Goal: Transaction & Acquisition: Obtain resource

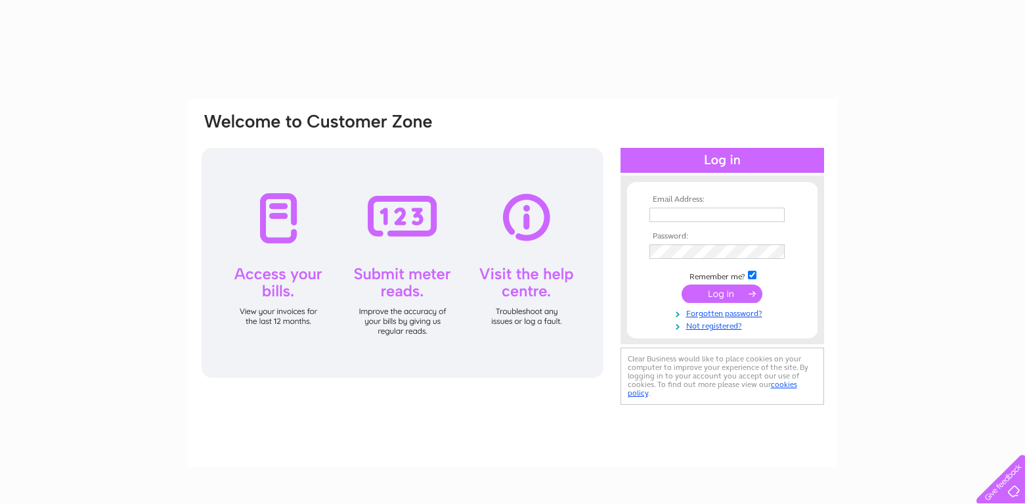
type input "[EMAIL_ADDRESS][DOMAIN_NAME]"
click at [719, 293] on input "submit" at bounding box center [722, 293] width 81 height 18
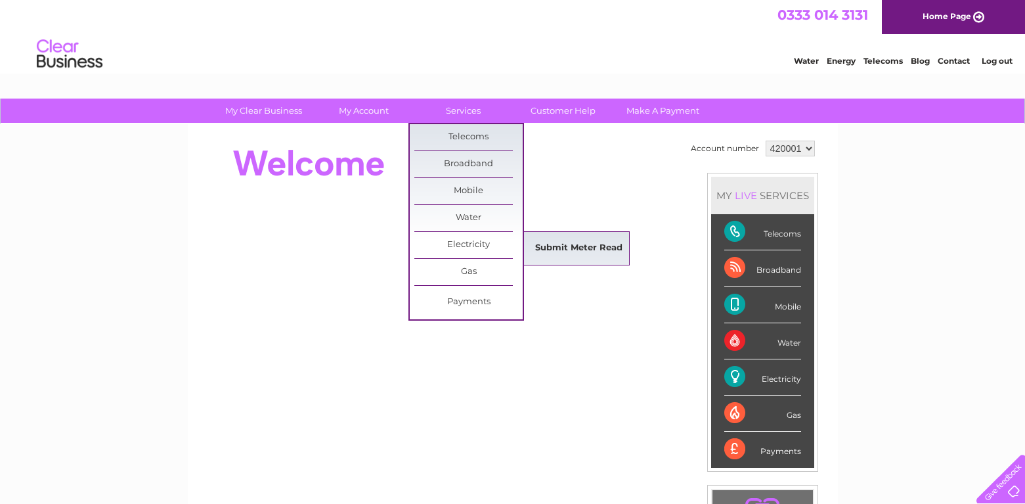
click at [571, 246] on link "Submit Meter Read" at bounding box center [579, 248] width 108 height 26
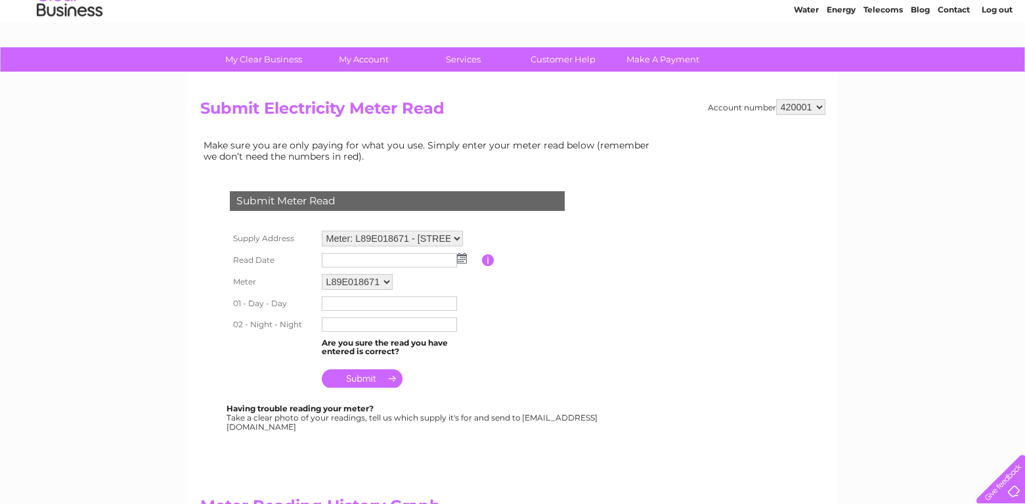
scroll to position [66, 0]
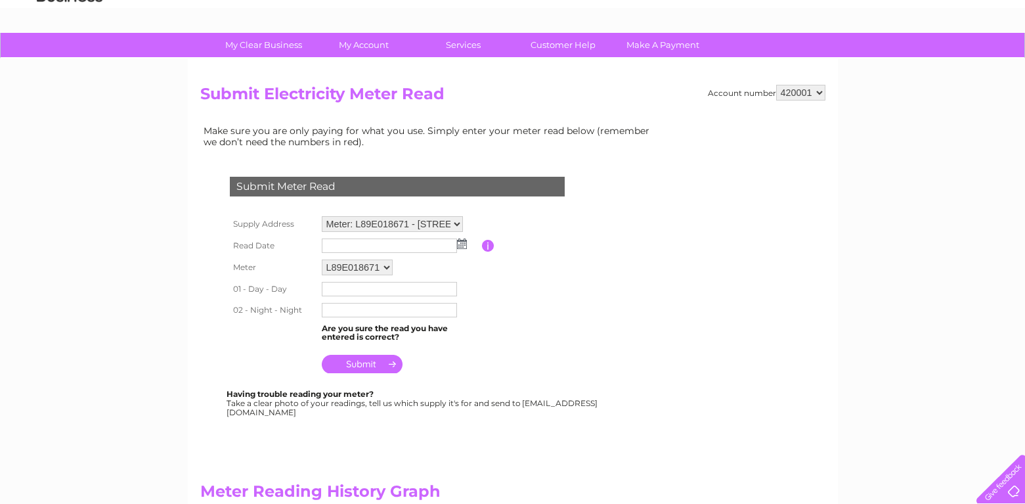
click at [460, 246] on img at bounding box center [462, 243] width 10 height 11
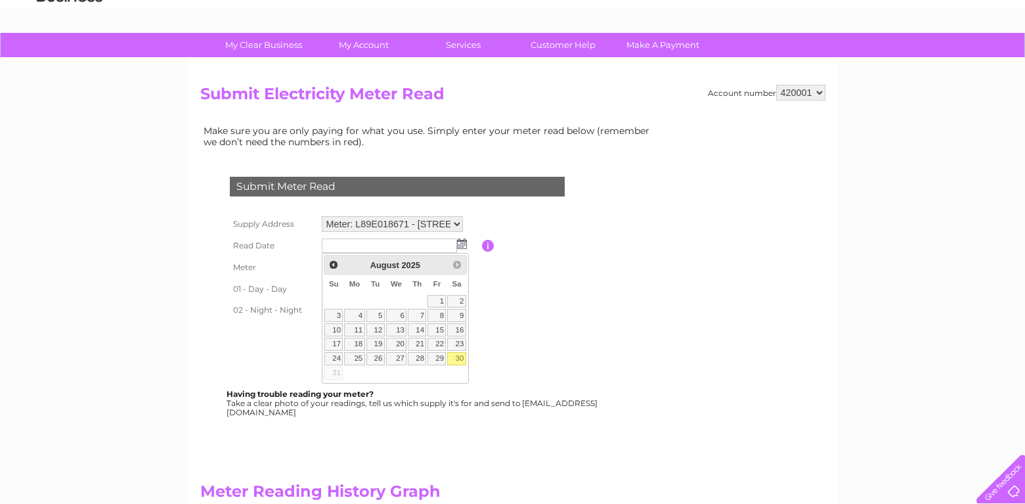
click at [457, 360] on link "30" at bounding box center [456, 358] width 18 height 13
type input "2025/08/30"
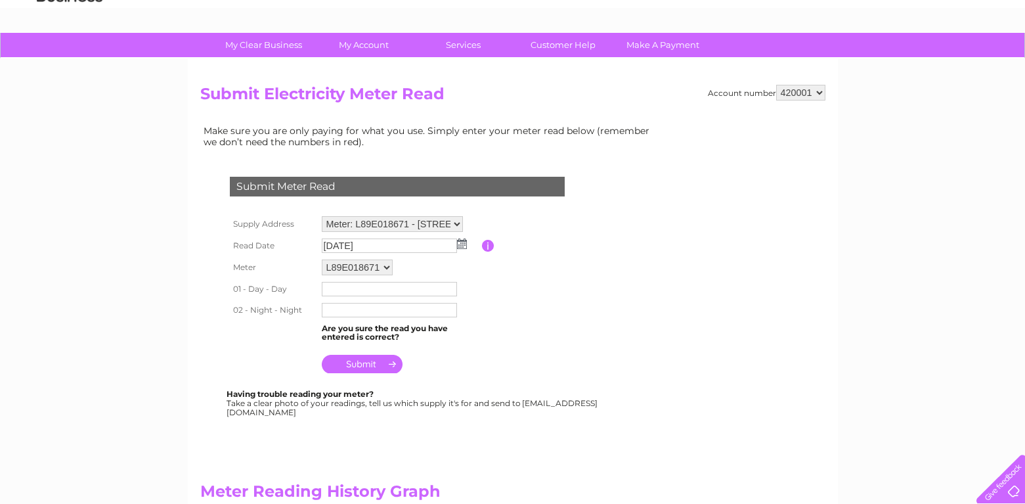
click at [342, 286] on input "text" at bounding box center [389, 289] width 135 height 14
type input "364136"
click at [347, 306] on input "text" at bounding box center [389, 311] width 135 height 14
click at [343, 311] on input "235252" at bounding box center [390, 311] width 137 height 16
type input "235052"
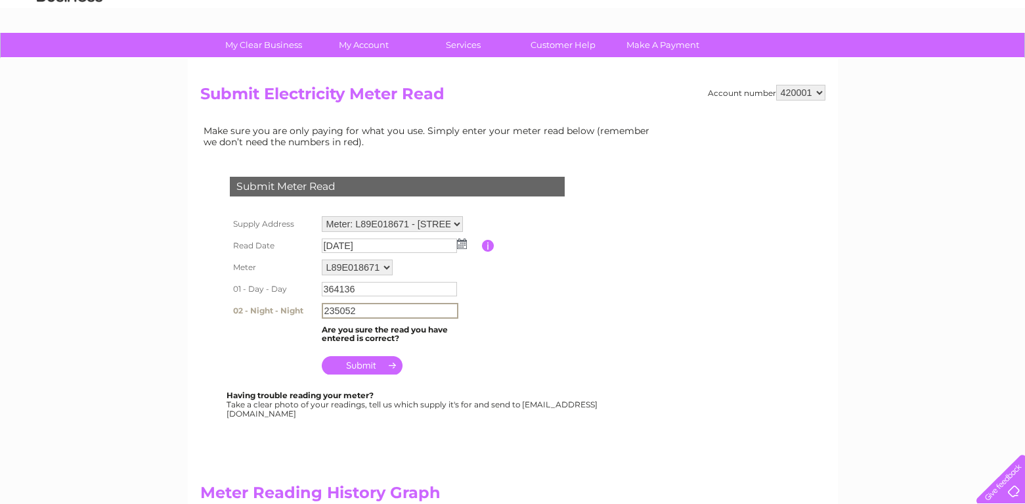
click at [364, 359] on input "submit" at bounding box center [362, 365] width 81 height 18
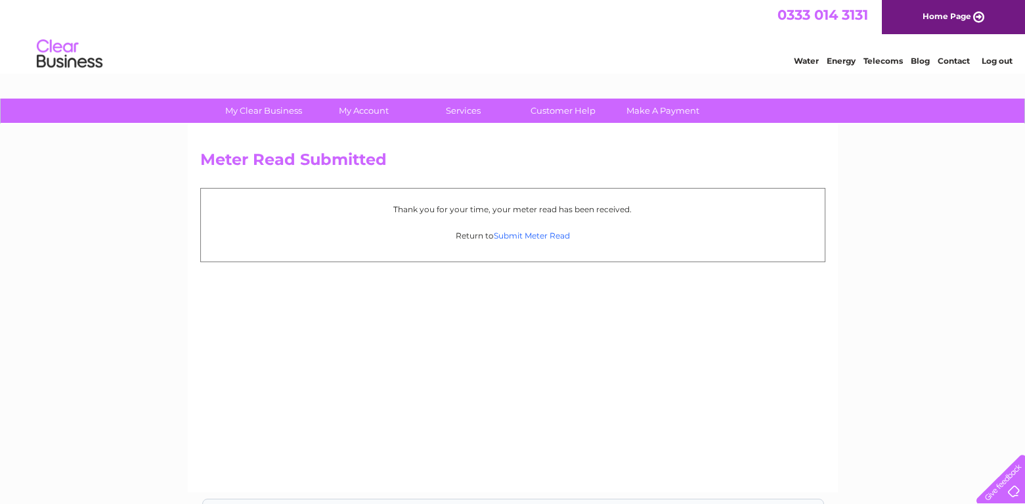
click at [532, 237] on link "Submit Meter Read" at bounding box center [532, 235] width 76 height 10
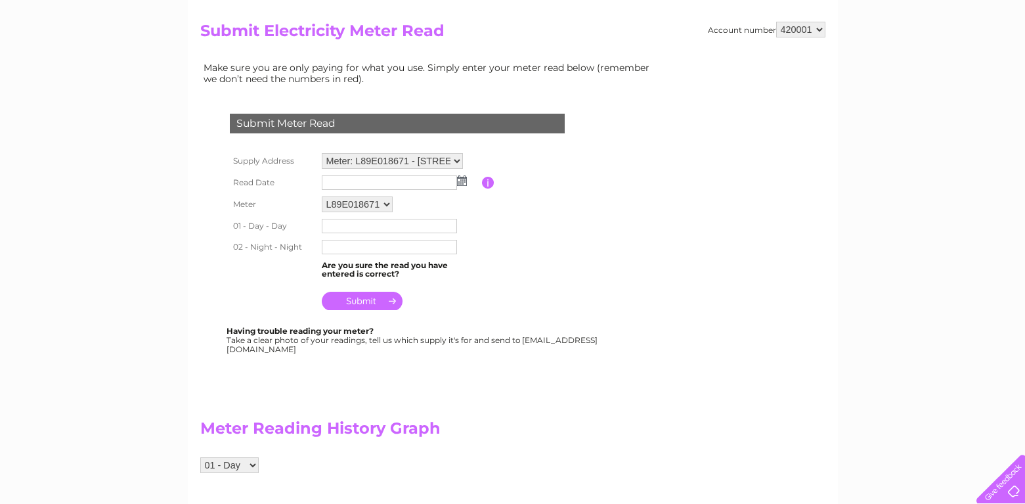
scroll to position [131, 0]
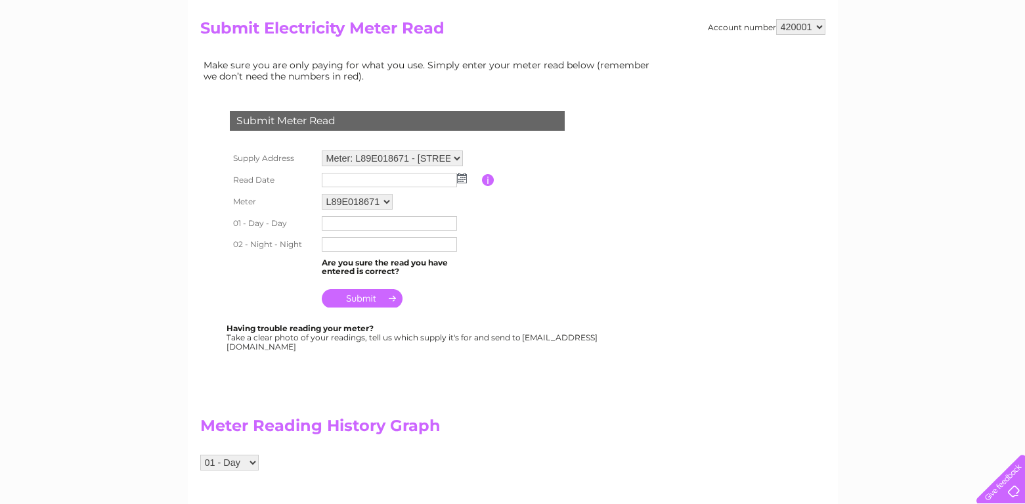
click at [458, 160] on select "Meter: L89E018671 - Bridge Works, Hall Green, Little Hallingbury, CM22 7RP" at bounding box center [392, 158] width 141 height 16
click at [546, 230] on table "Supply Address Meter: L89E018671 - Bridge Works, Hall Green, Little Hallingbury…" at bounding box center [413, 229] width 373 height 164
click at [458, 157] on select "Meter: L89E018671 - [STREET_ADDRESS]" at bounding box center [392, 158] width 141 height 17
click at [503, 159] on table "Supply Address Meter: L89E018671 - Bridge Works, Hall Green, Little Hallingbury…" at bounding box center [413, 229] width 373 height 164
click at [387, 202] on select "L89E018671" at bounding box center [357, 202] width 71 height 16
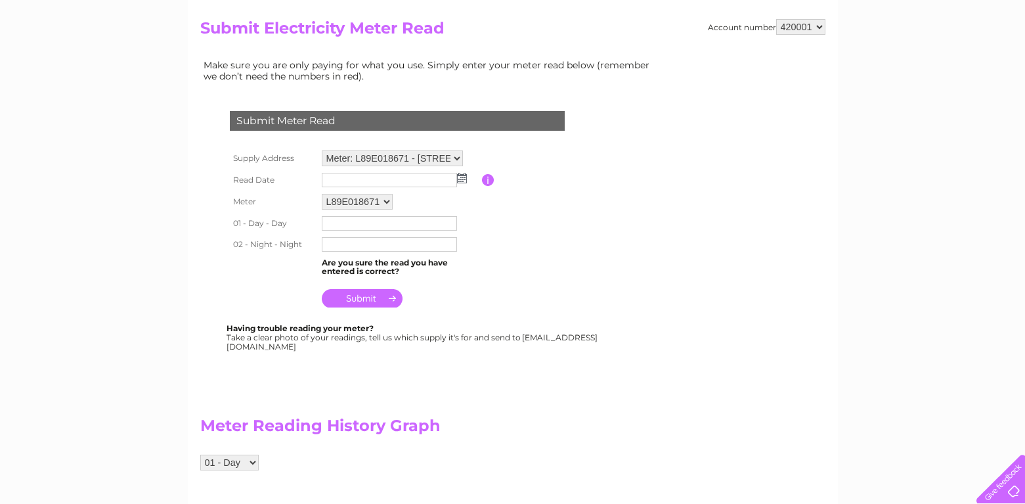
click at [407, 200] on td "L89E018671" at bounding box center [400, 201] width 164 height 22
click at [538, 230] on table "Supply Address Meter: L89E018671 - Bridge Works, Hall Green, Little Hallingbury…" at bounding box center [413, 229] width 373 height 164
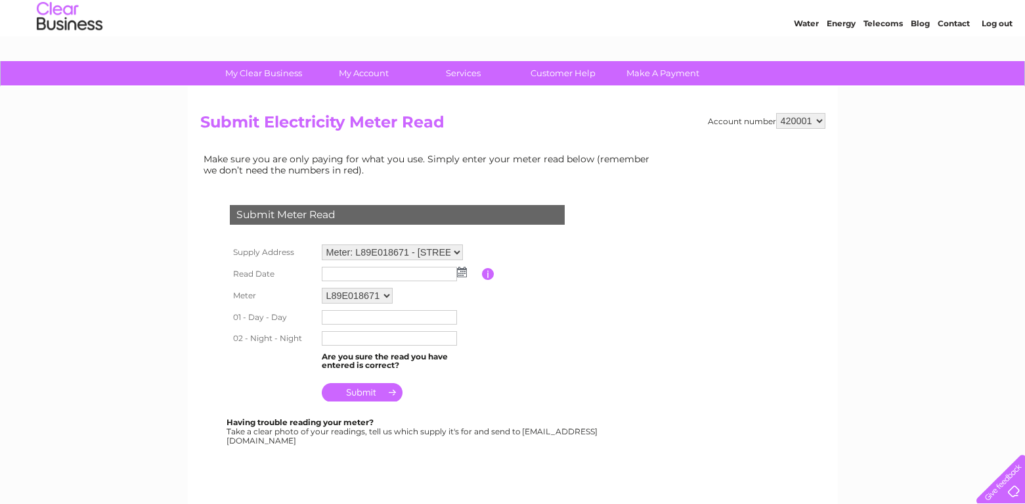
scroll to position [0, 0]
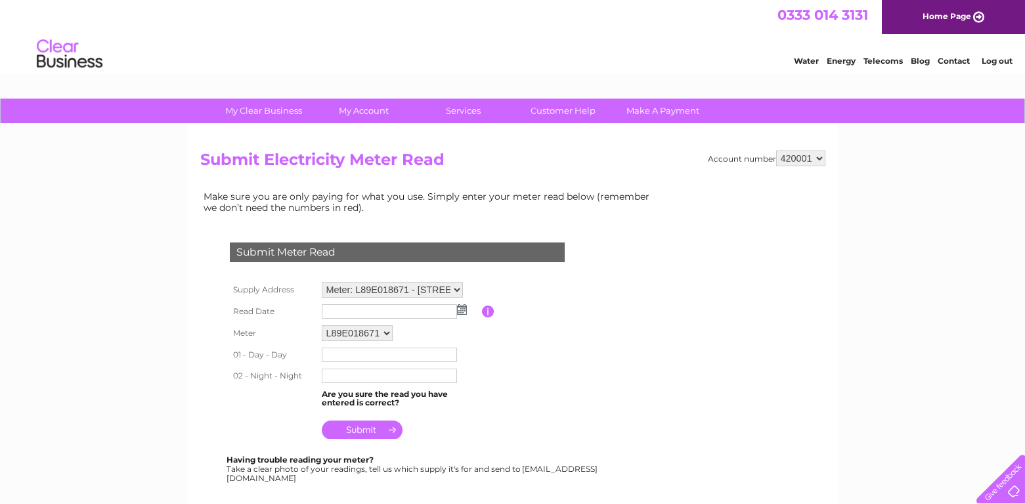
click at [819, 156] on select "420001 449566" at bounding box center [800, 158] width 49 height 16
select select "449566"
click at [776, 150] on select "420001 449566" at bounding box center [800, 158] width 49 height 16
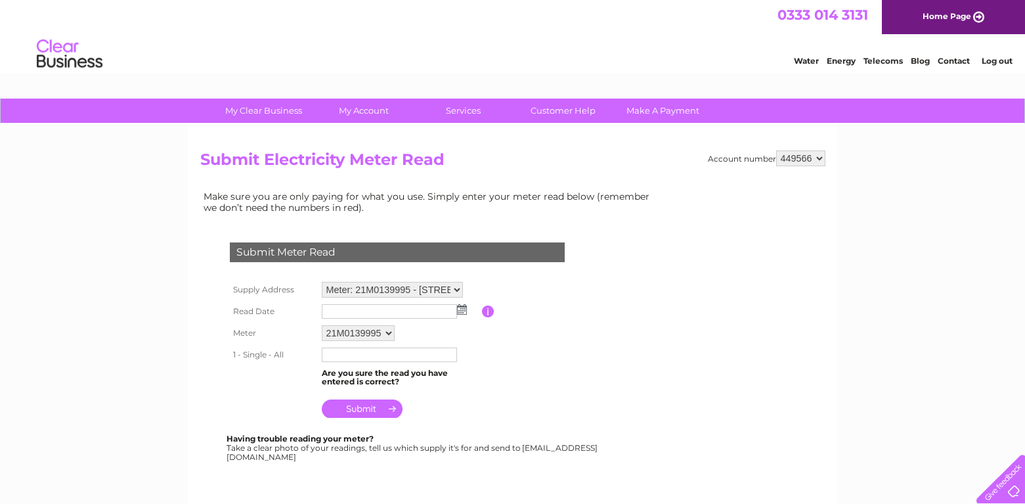
click at [817, 158] on select "420001 449566" at bounding box center [800, 158] width 49 height 16
select select "420001"
click at [776, 150] on select "420001 449566" at bounding box center [800, 158] width 49 height 16
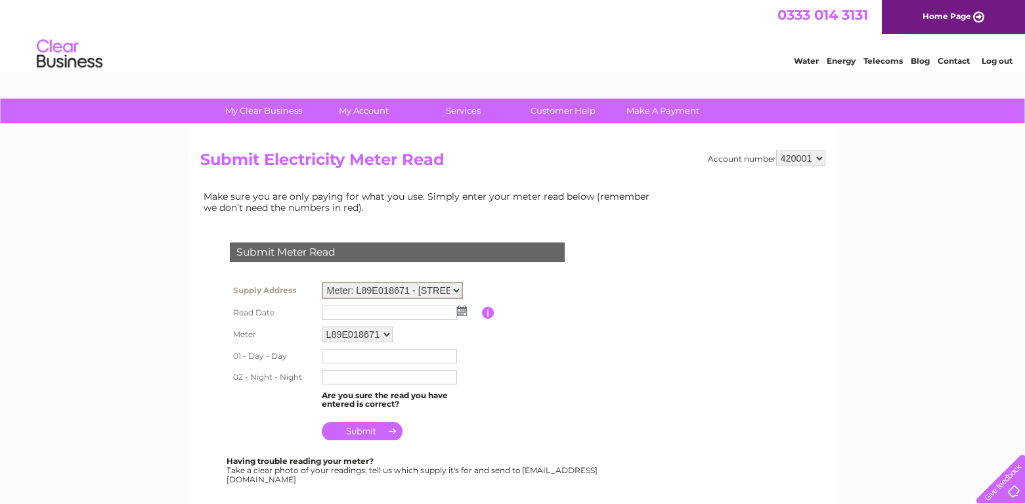
click at [501, 277] on td at bounding box center [397, 275] width 341 height 7
click at [389, 335] on select "L89E018671" at bounding box center [357, 333] width 71 height 16
click at [442, 323] on td "L89E018671" at bounding box center [400, 334] width 164 height 24
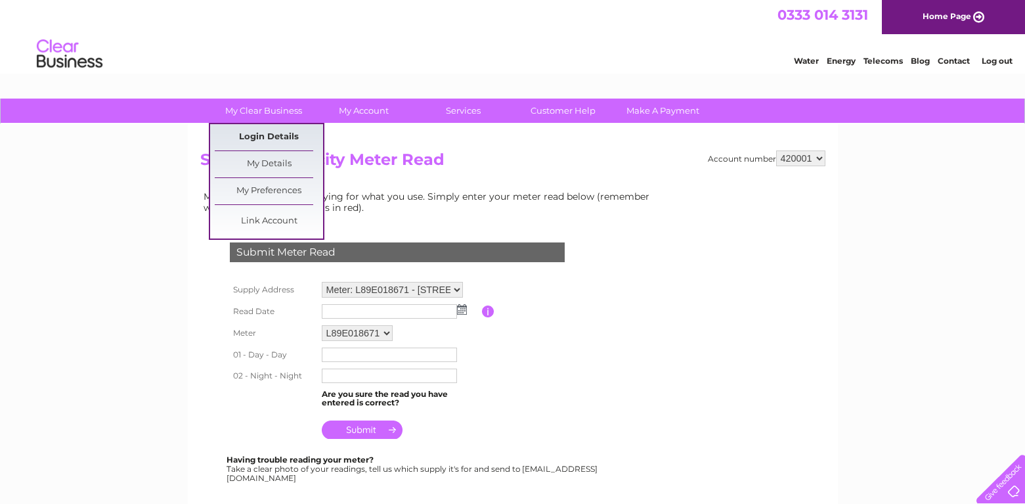
click at [277, 135] on link "Login Details" at bounding box center [269, 137] width 108 height 26
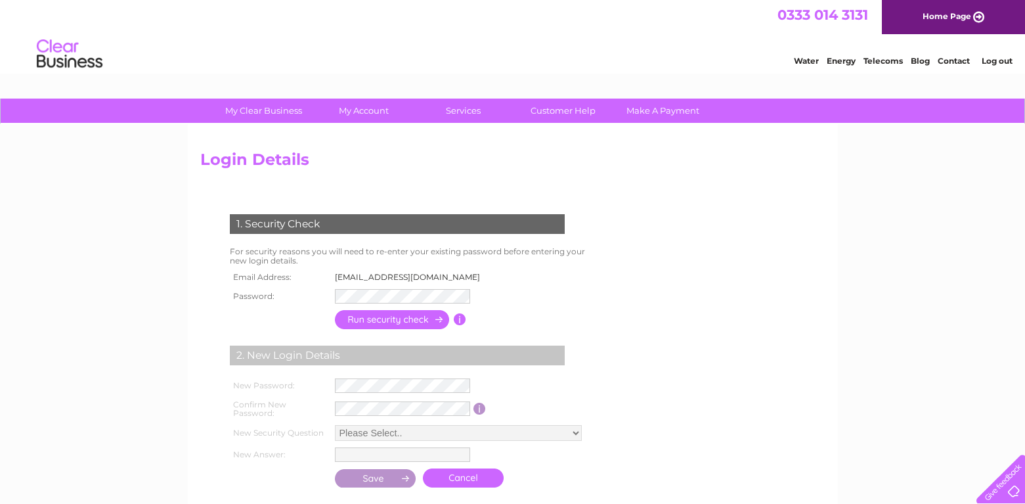
click at [389, 165] on h2 "Login Details" at bounding box center [512, 162] width 625 height 25
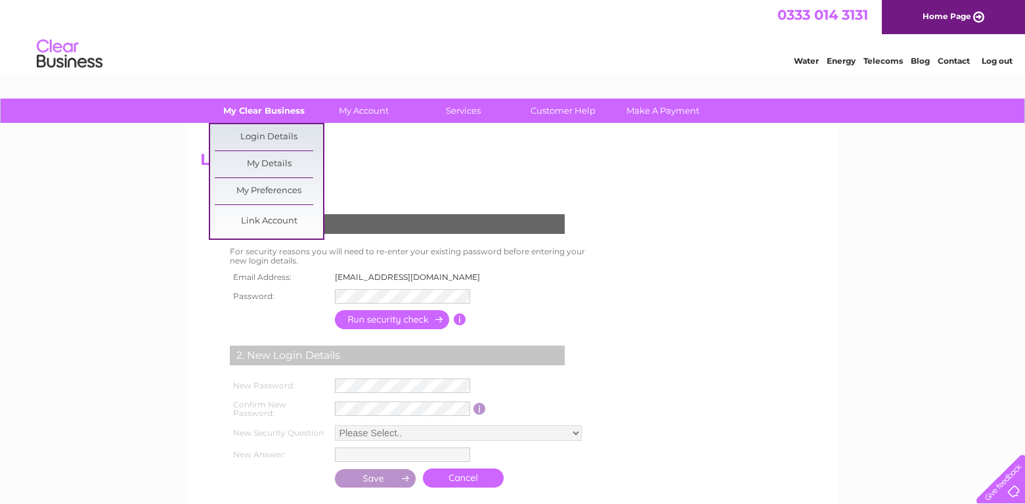
click at [278, 110] on link "My Clear Business" at bounding box center [263, 110] width 108 height 24
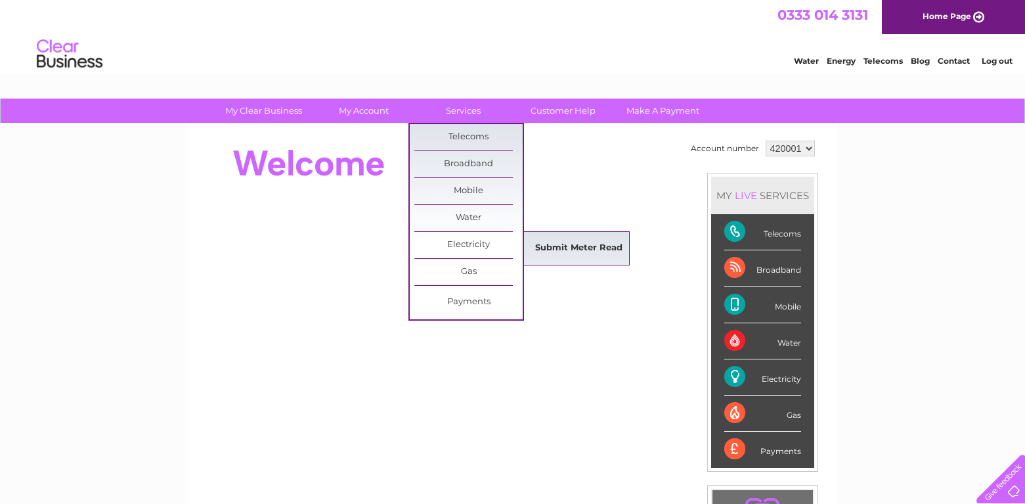
click at [574, 247] on link "Submit Meter Read" at bounding box center [579, 248] width 108 height 26
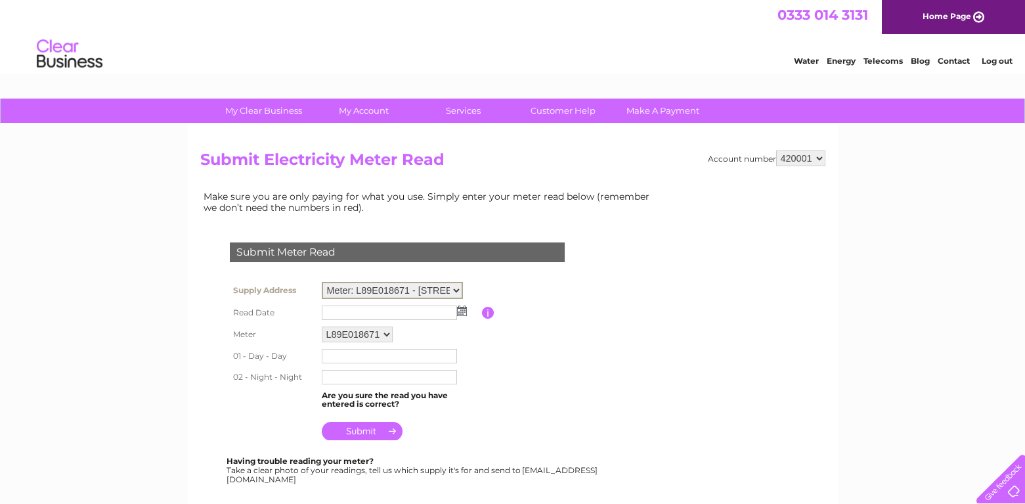
click at [460, 288] on select "Meter: L89E018671 - [STREET_ADDRESS]" at bounding box center [392, 290] width 141 height 17
click at [512, 280] on table "Supply Address Meter: L89E018671 - Bridge Works, Hall Green, Little Hallingbury…" at bounding box center [413, 360] width 373 height 165
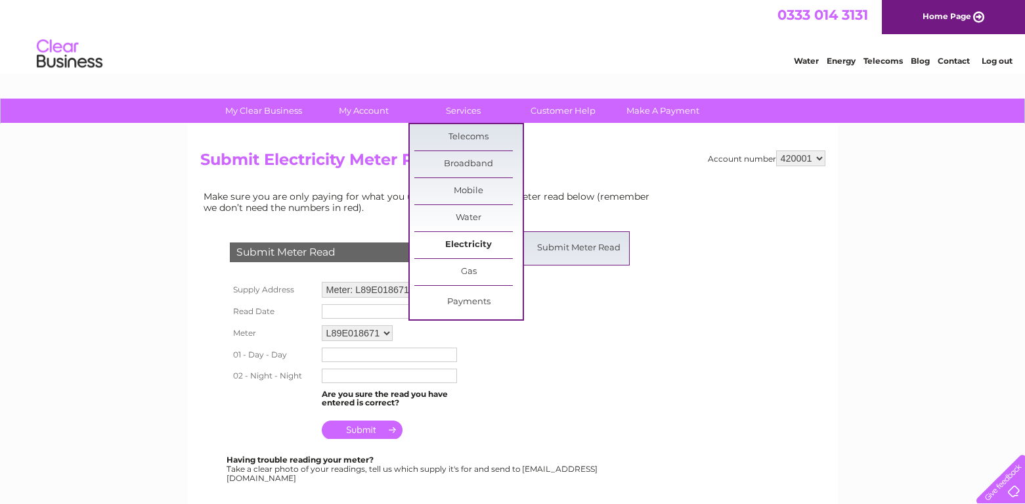
click at [459, 244] on link "Electricity" at bounding box center [468, 245] width 108 height 26
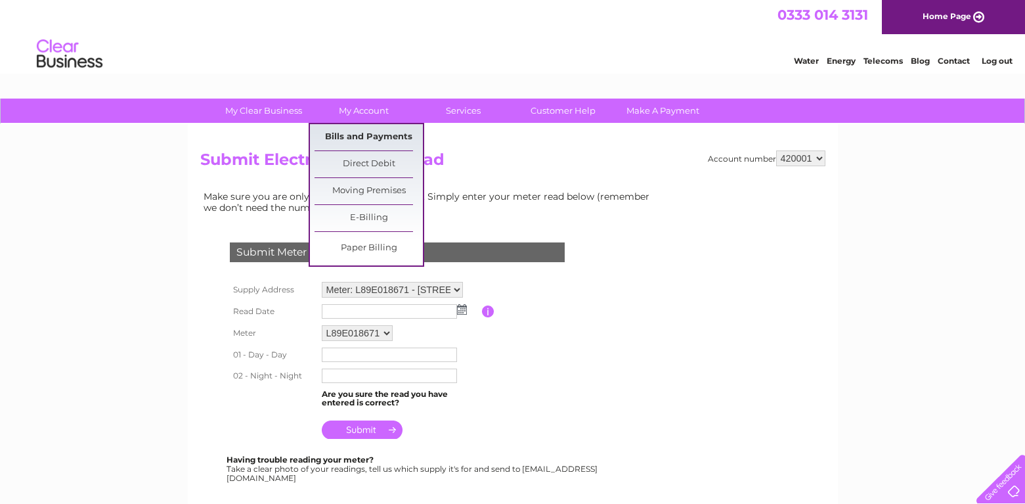
click at [382, 133] on link "Bills and Payments" at bounding box center [369, 137] width 108 height 26
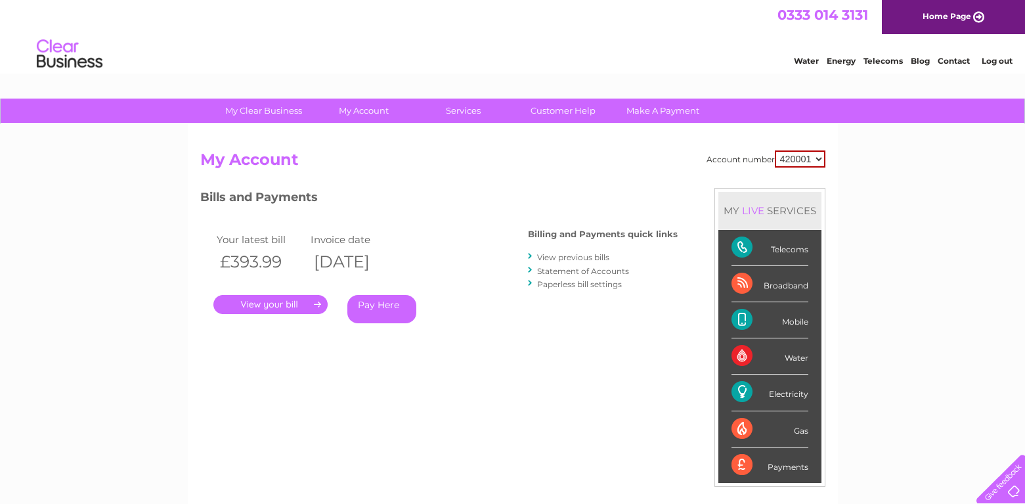
scroll to position [66, 0]
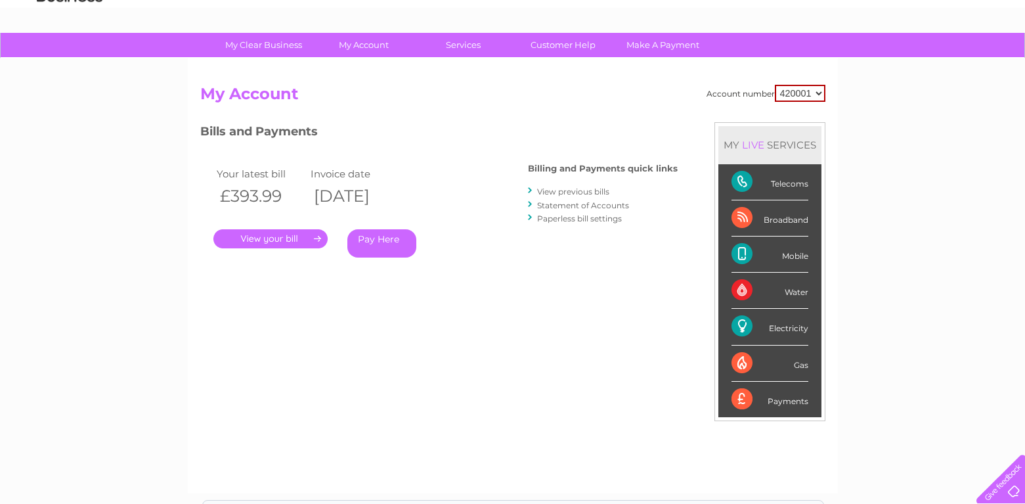
click at [281, 234] on link "." at bounding box center [270, 238] width 114 height 19
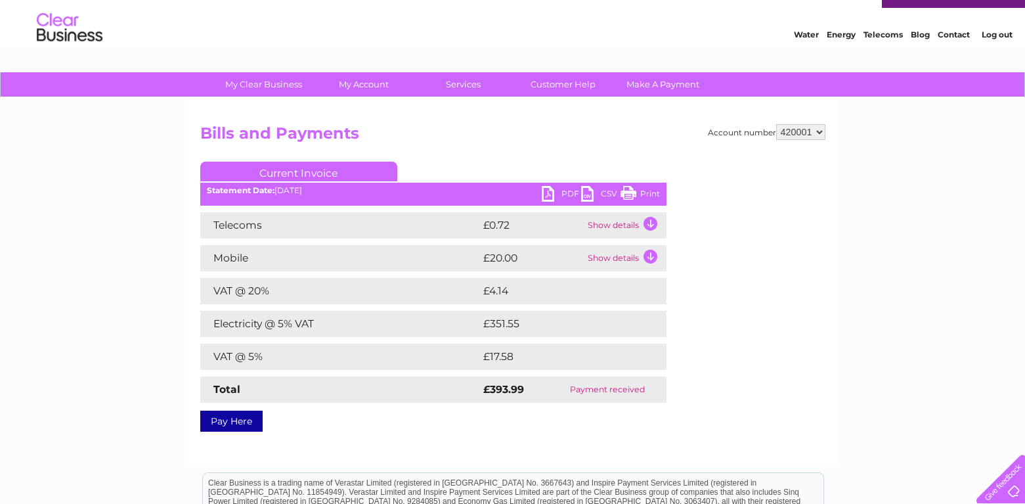
scroll to position [26, 0]
click at [561, 192] on link "PDF" at bounding box center [561, 195] width 39 height 19
click at [548, 197] on link "PDF" at bounding box center [561, 195] width 39 height 19
click at [96, 127] on div "My Clear Business Login Details My Details My Preferences Link Account My Accou…" at bounding box center [512, 382] width 1025 height 618
click at [72, 29] on img at bounding box center [69, 29] width 67 height 40
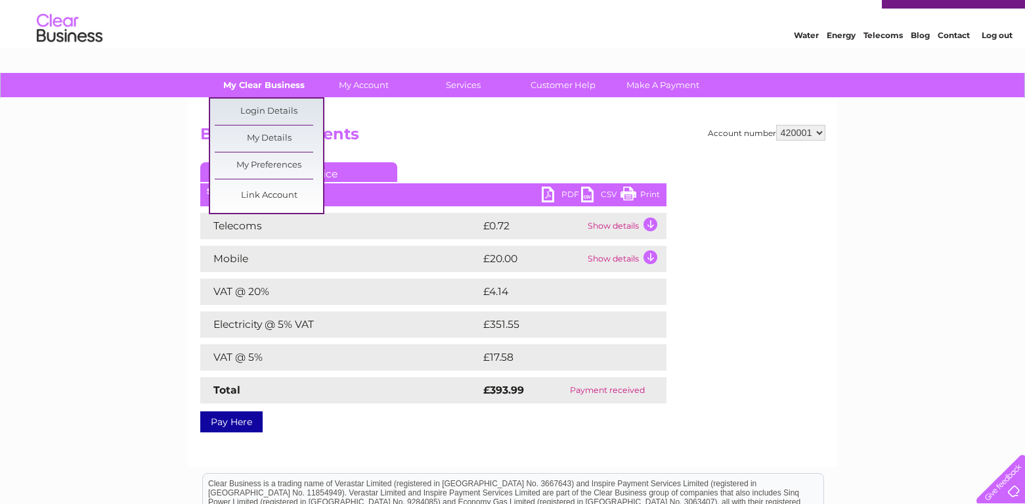
click at [262, 82] on link "My Clear Business" at bounding box center [263, 85] width 108 height 24
